Goal: Task Accomplishment & Management: Complete application form

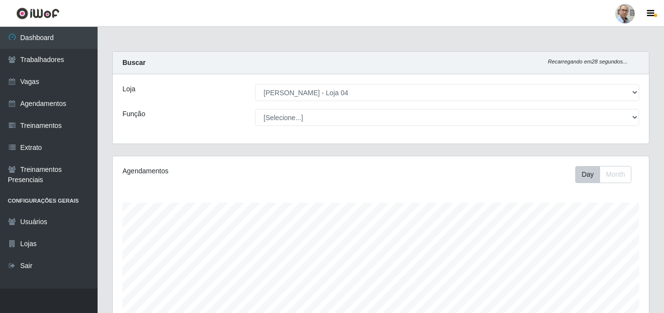
select select "251"
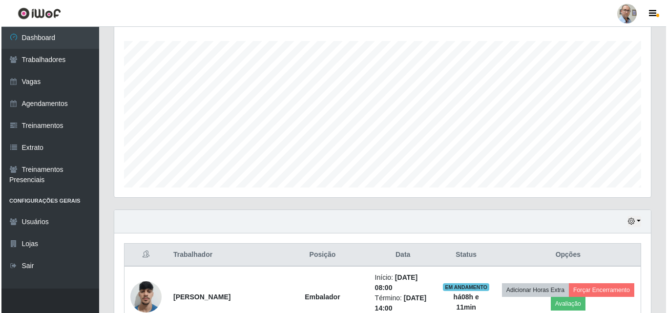
scroll to position [308, 0]
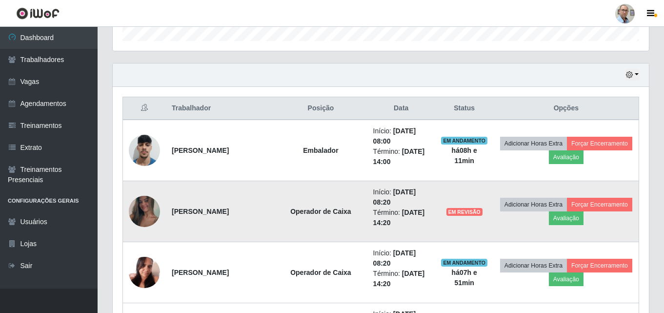
click at [148, 216] on img at bounding box center [144, 211] width 31 height 69
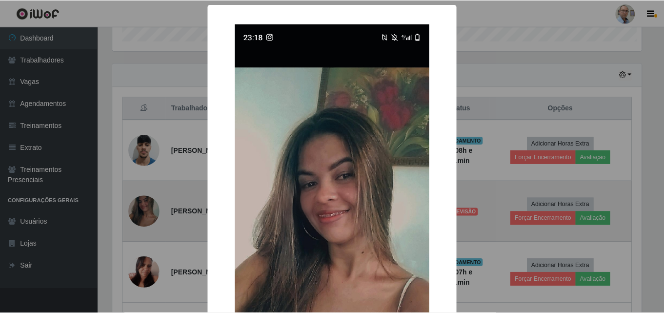
scroll to position [202, 531]
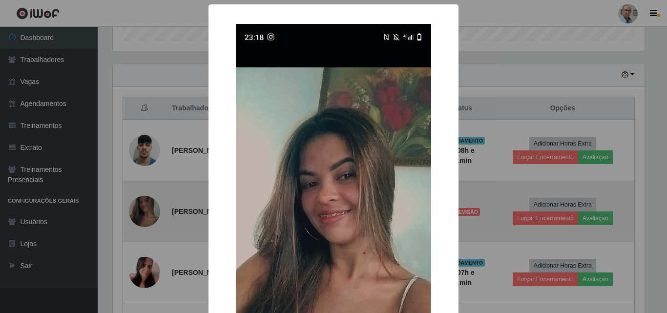
click at [148, 216] on div "× OK Cancel" at bounding box center [333, 156] width 667 height 313
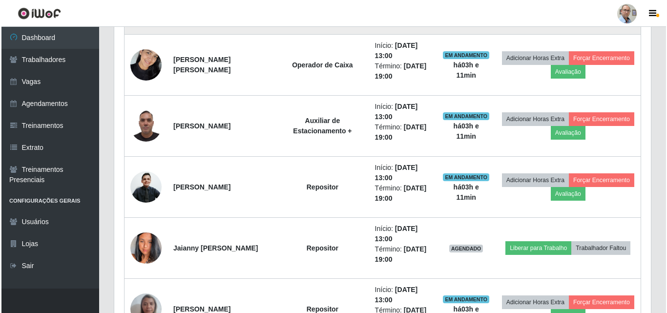
scroll to position [1089, 0]
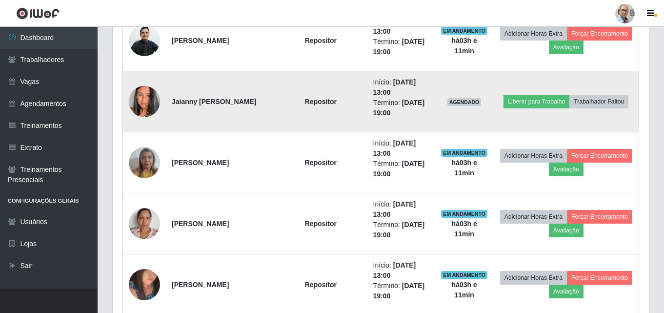
click at [140, 101] on img at bounding box center [144, 102] width 31 height 56
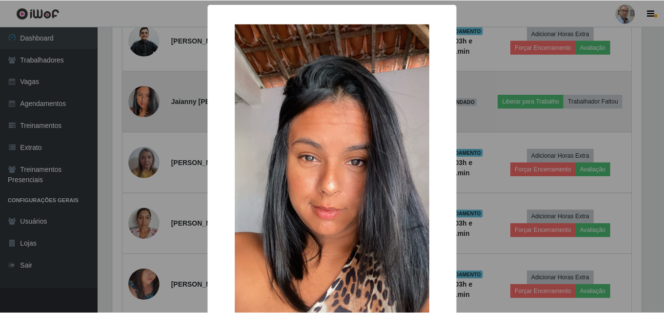
scroll to position [202, 531]
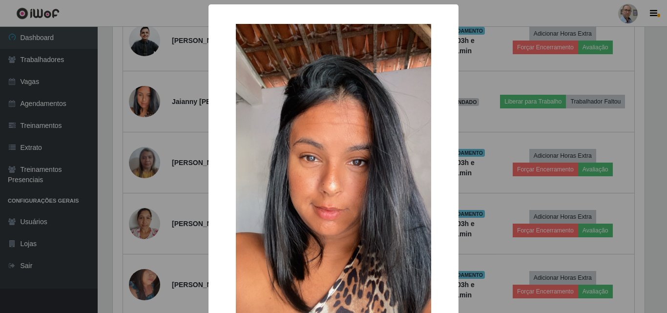
click at [140, 107] on div "× OK Cancel" at bounding box center [333, 156] width 667 height 313
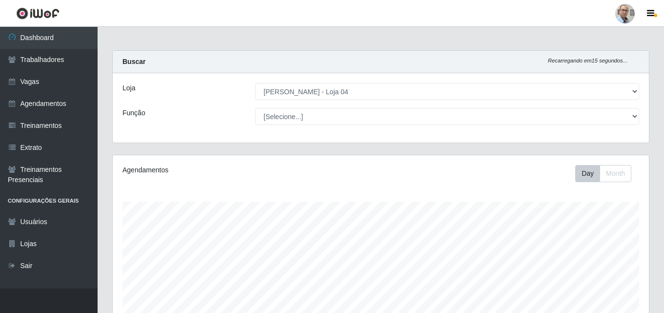
scroll to position [0, 0]
click at [51, 105] on link "Agendamentos" at bounding box center [49, 104] width 98 height 22
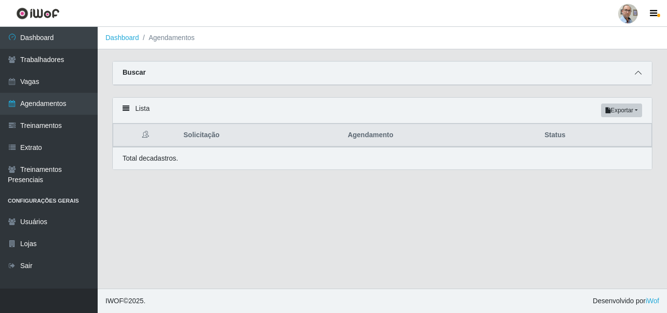
click at [639, 74] on icon at bounding box center [637, 72] width 7 height 7
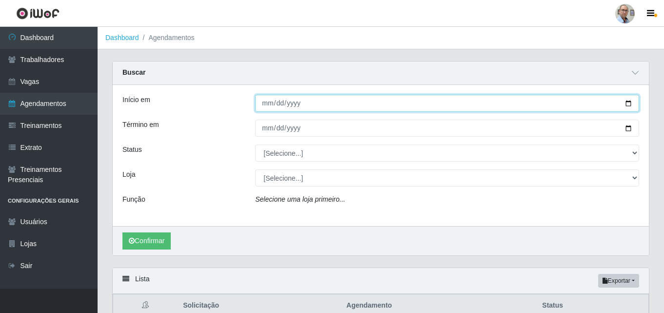
click at [627, 104] on input "Início em" at bounding box center [447, 103] width 384 height 17
type input "[DATE]"
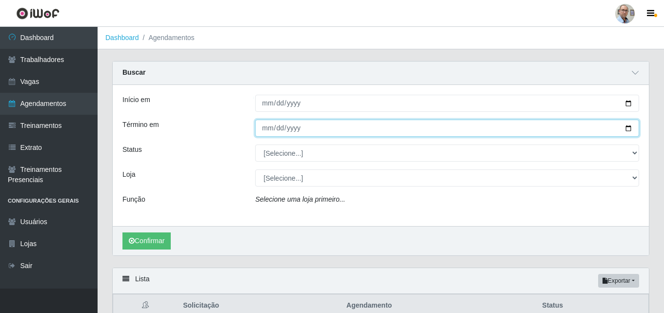
click at [626, 129] on input "Término em" at bounding box center [447, 128] width 384 height 17
type input "[DATE]"
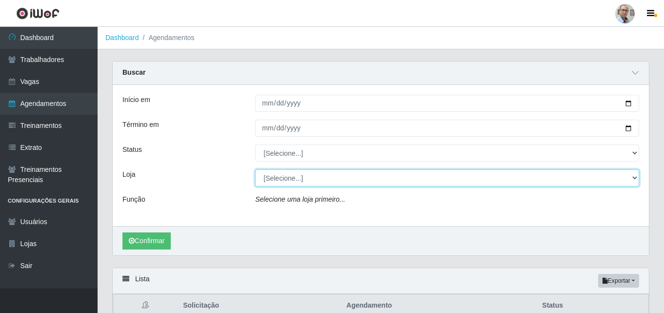
click at [631, 177] on select "[Selecione...] Mar Vermelho - Loja 04" at bounding box center [447, 177] width 384 height 17
select select "251"
click at [255, 170] on select "[Selecione...] Mar Vermelho - Loja 04" at bounding box center [447, 177] width 384 height 17
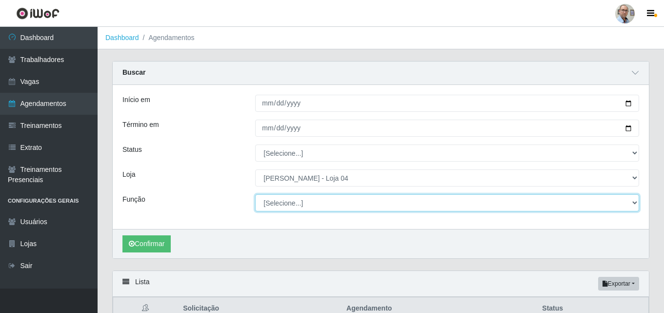
click at [634, 205] on select "[Selecione...] ASG ASG + ASG ++ Auxiliar de Depósito Auxiliar de Depósito + Aux…" at bounding box center [447, 202] width 384 height 17
click at [255, 195] on select "[Selecione...] ASG ASG + ASG ++ Auxiliar de Depósito Auxiliar de Depósito + Aux…" at bounding box center [447, 202] width 384 height 17
click at [638, 204] on select "[Selecione...] ASG ASG + ASG ++ Auxiliar de Depósito Auxiliar de Depósito + Aux…" at bounding box center [447, 202] width 384 height 17
select select "24"
click at [255, 195] on select "[Selecione...] ASG ASG + ASG ++ Auxiliar de Depósito Auxiliar de Depósito + Aux…" at bounding box center [447, 202] width 384 height 17
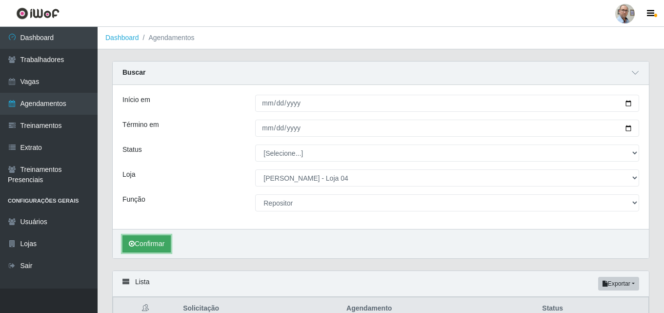
click at [154, 242] on button "Confirmar" at bounding box center [146, 243] width 48 height 17
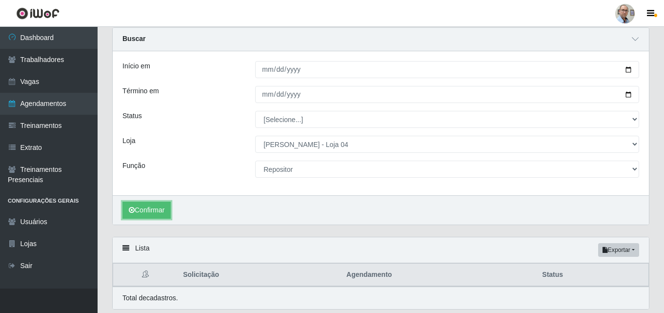
scroll to position [67, 0]
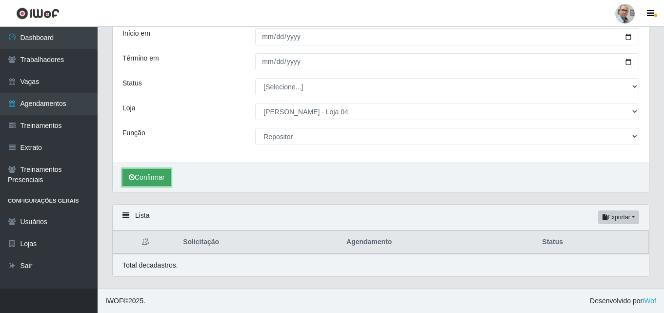
click at [152, 179] on button "Confirmar" at bounding box center [146, 177] width 48 height 17
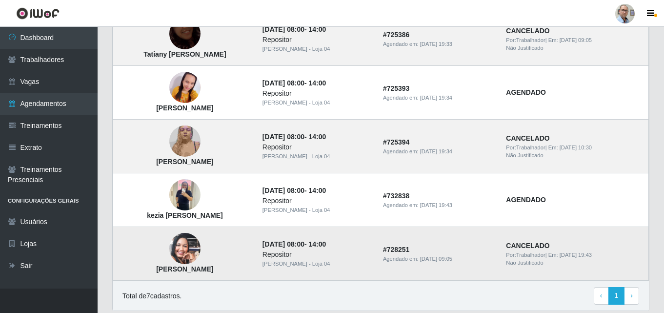
scroll to position [401, 0]
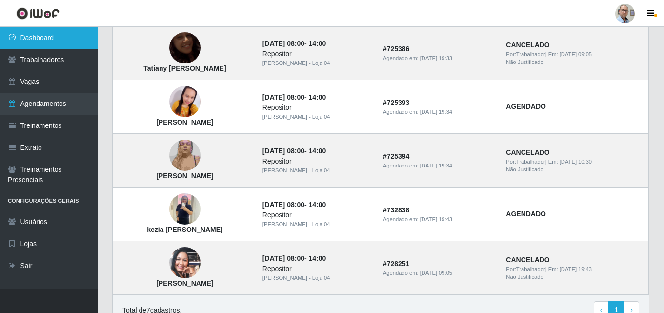
click at [45, 40] on link "Dashboard" at bounding box center [49, 38] width 98 height 22
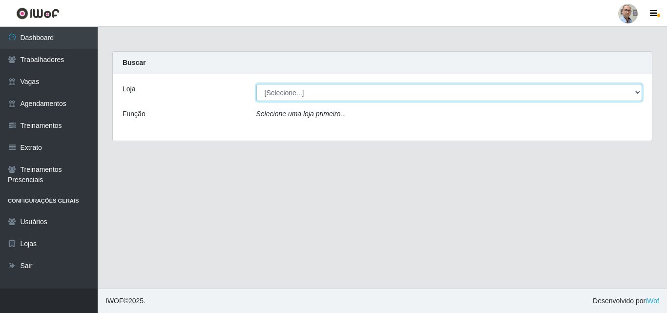
drag, startPoint x: 593, startPoint y: 87, endPoint x: 585, endPoint y: 88, distance: 8.4
click at [593, 87] on select "[Selecione...] Mar Vermelho - Loja 04" at bounding box center [449, 92] width 386 height 17
select select "251"
click at [256, 84] on select "[Selecione...] Mar Vermelho - Loja 04" at bounding box center [449, 92] width 386 height 17
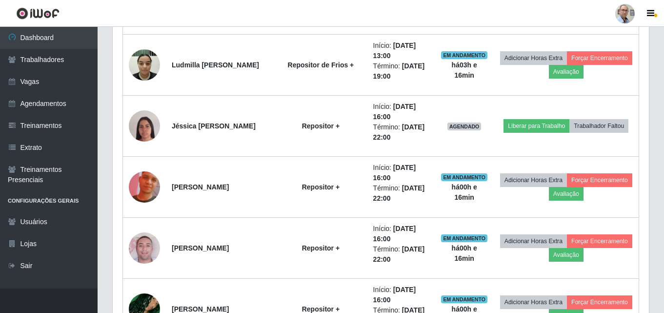
scroll to position [1381, 0]
